Goal: Check status: Check status

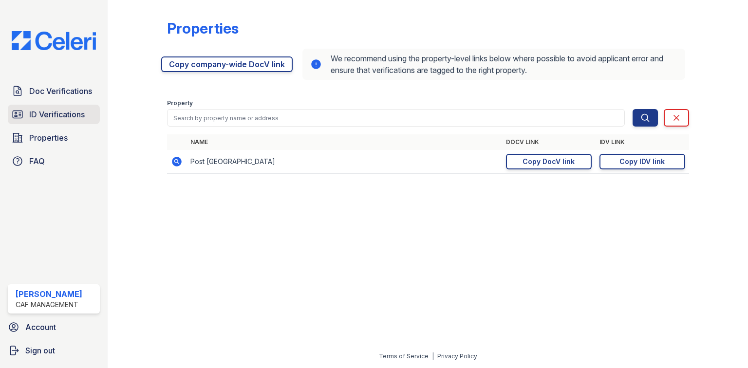
click at [63, 115] on span "ID Verifications" at bounding box center [57, 115] width 56 height 12
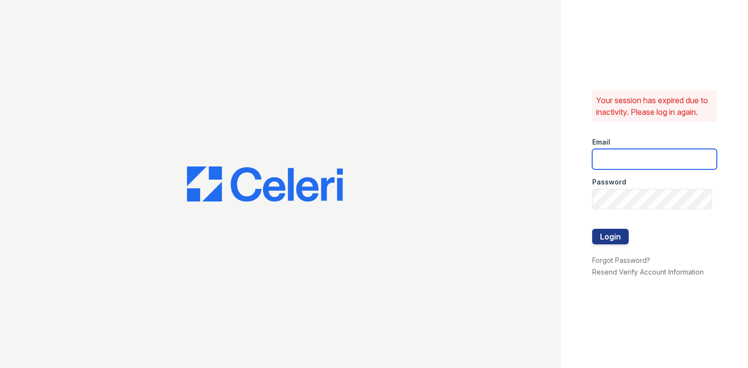
type input "postoak2@cafmanagement.com"
click at [598, 234] on button "Login" at bounding box center [611, 237] width 37 height 16
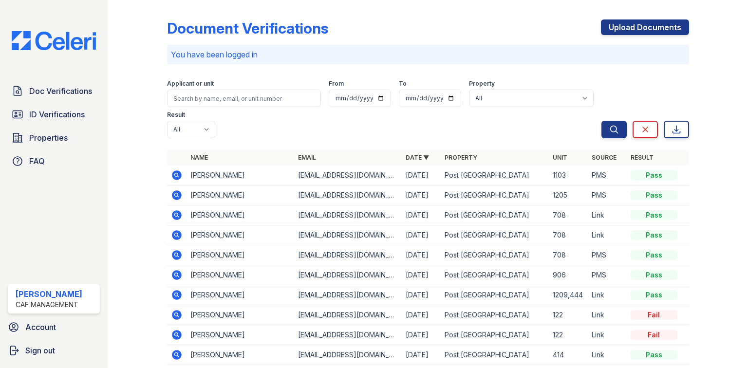
drag, startPoint x: 62, startPoint y: 91, endPoint x: 191, endPoint y: 122, distance: 132.5
click at [62, 90] on span "Doc Verifications" at bounding box center [60, 91] width 63 height 12
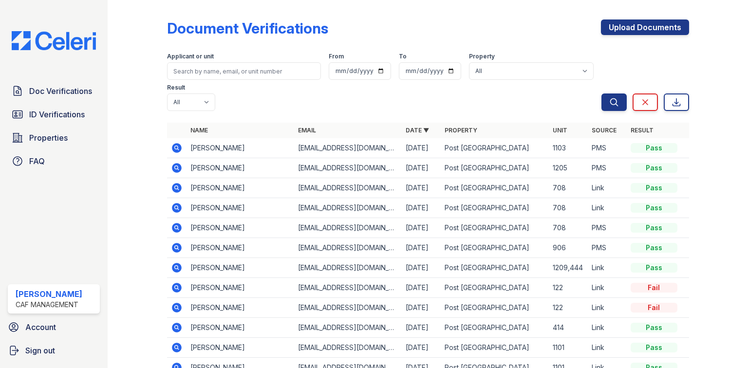
click at [181, 142] on icon at bounding box center [177, 148] width 12 height 12
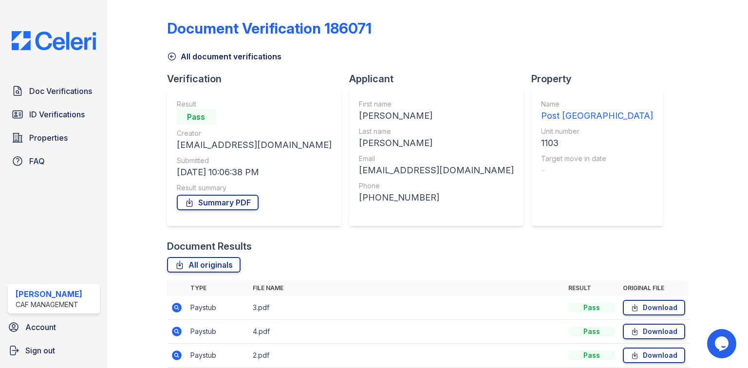
scroll to position [42, 0]
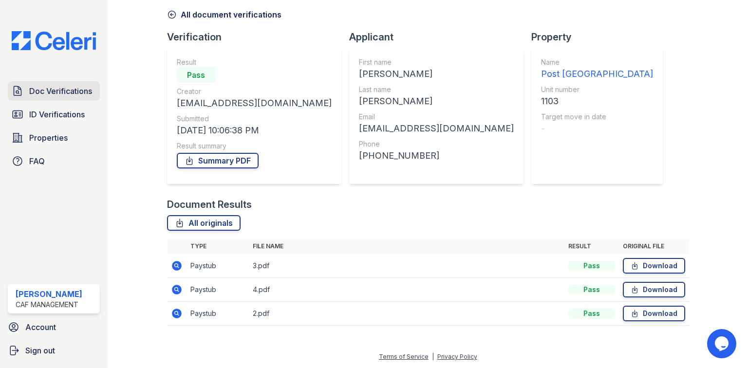
click at [70, 100] on link "Doc Verifications" at bounding box center [54, 90] width 92 height 19
